Goal: Navigation & Orientation: Go to known website

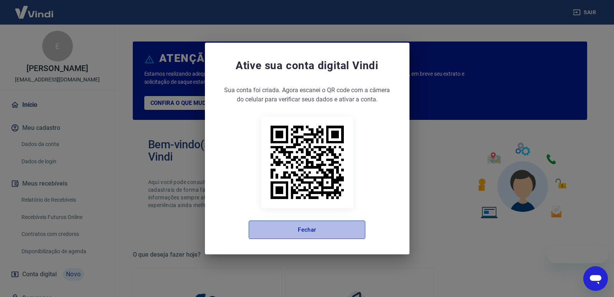
click at [301, 228] on button "Fechar" at bounding box center [307, 229] width 117 height 18
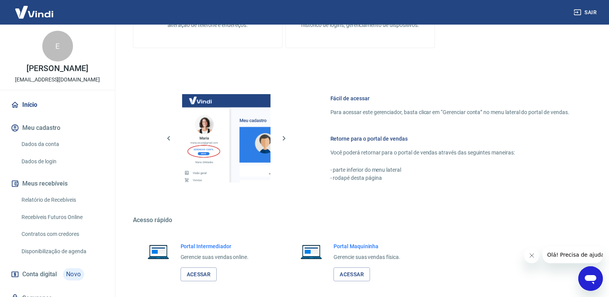
scroll to position [381, 0]
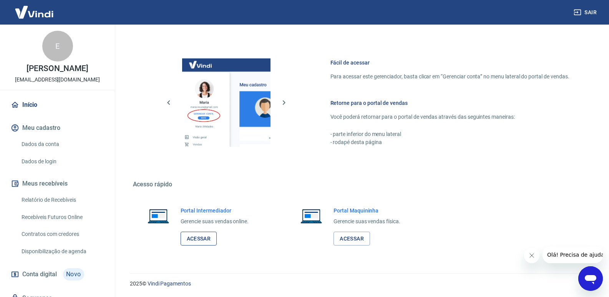
click at [201, 237] on link "Acessar" at bounding box center [198, 239] width 36 height 14
